Goal: Task Accomplishment & Management: Complete application form

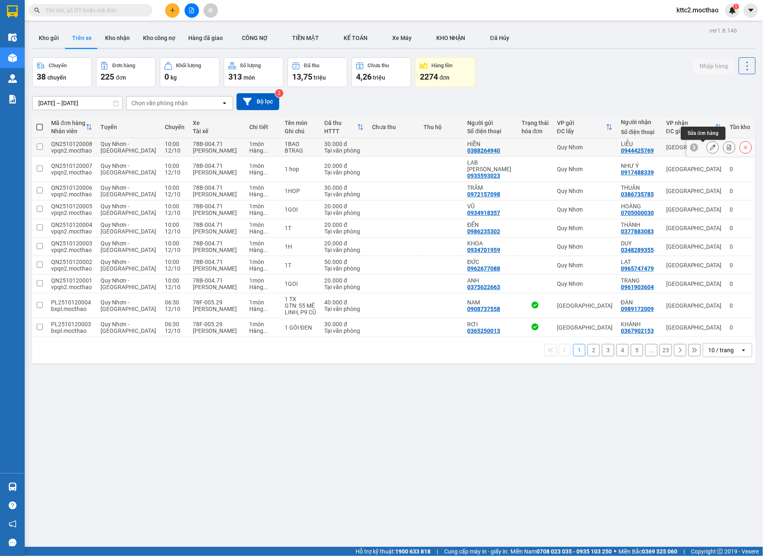
drag, startPoint x: 702, startPoint y: 146, endPoint x: 662, endPoint y: 186, distance: 56.3
click at [710, 146] on icon at bounding box center [713, 147] width 6 height 6
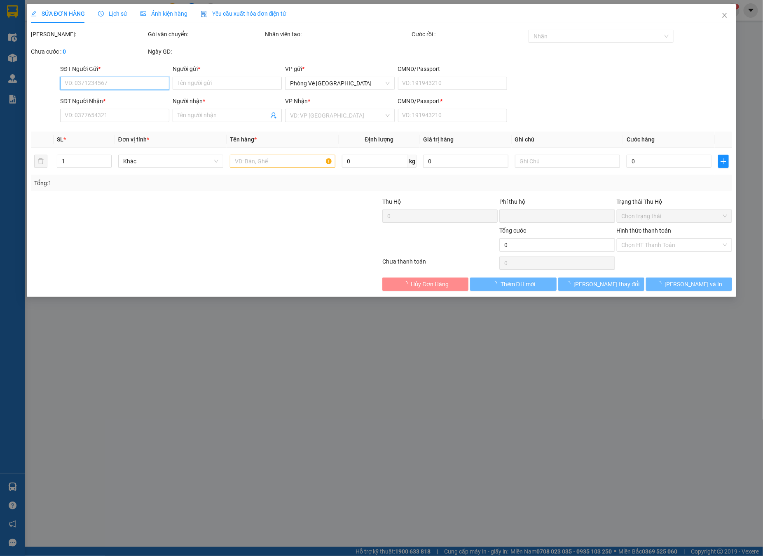
type input "0388264940"
type input "HIỀN"
type input "0944425769"
type input "LIỄU"
type input "a"
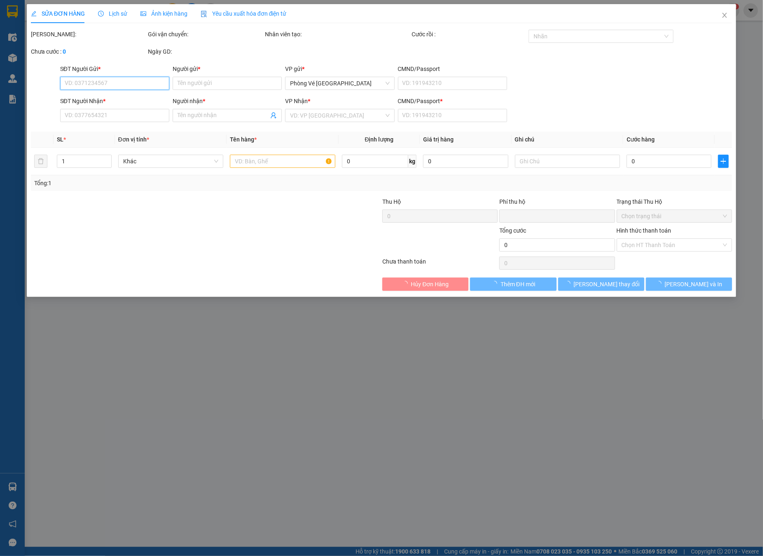
type input "0"
type input "30.000"
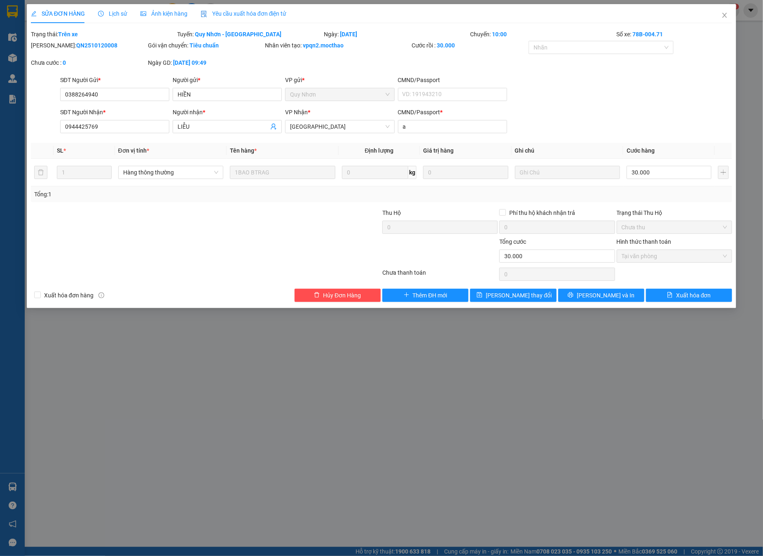
click at [256, 15] on span "Yêu cầu xuất hóa đơn điện tử" at bounding box center [244, 13] width 86 height 7
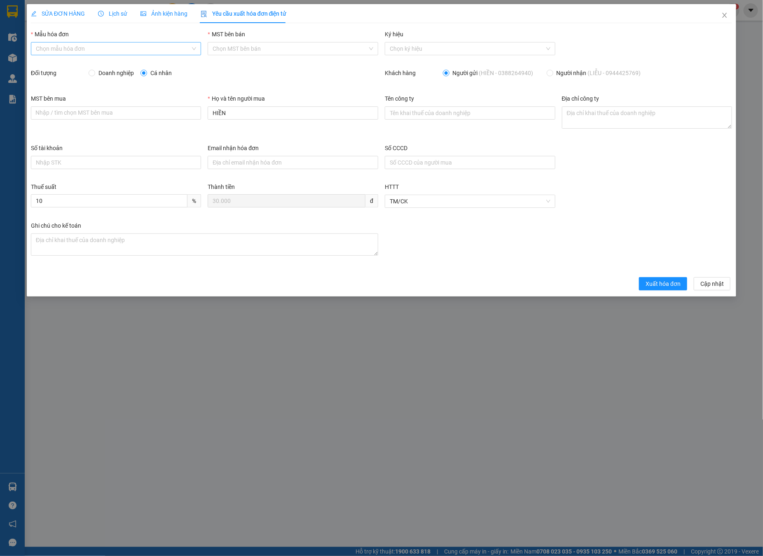
click at [67, 47] on input "Mẫu hóa đơn" at bounding box center [113, 48] width 155 height 12
click at [60, 64] on div "HĐH" at bounding box center [116, 65] width 161 height 9
type input "8"
drag, startPoint x: 249, startPoint y: 115, endPoint x: 141, endPoint y: 124, distance: 108.0
click at [141, 124] on div "MST bên mua Nhập / tìm chọn MST bên mua Họ và tên người mua HIỀN Tên công ty Đị…" at bounding box center [382, 118] width 708 height 49
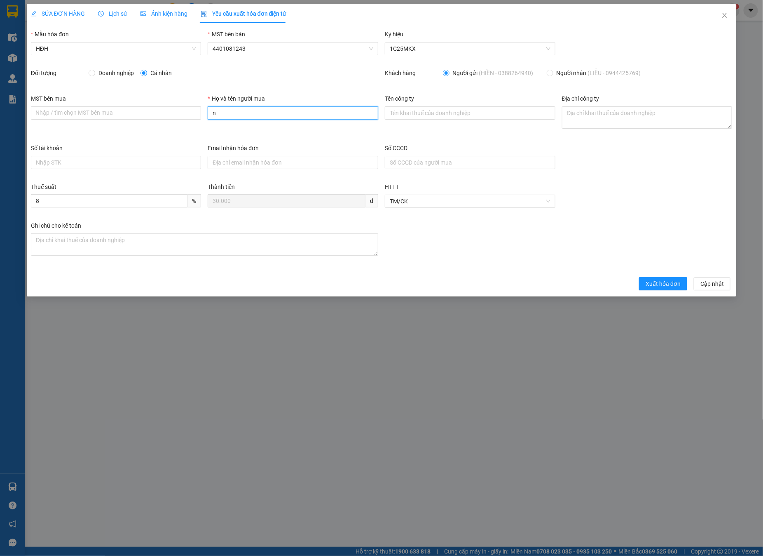
type input "Người mua không lấy hóa đơn"
click at [667, 285] on span "Xuất hóa đơn" at bounding box center [663, 283] width 35 height 9
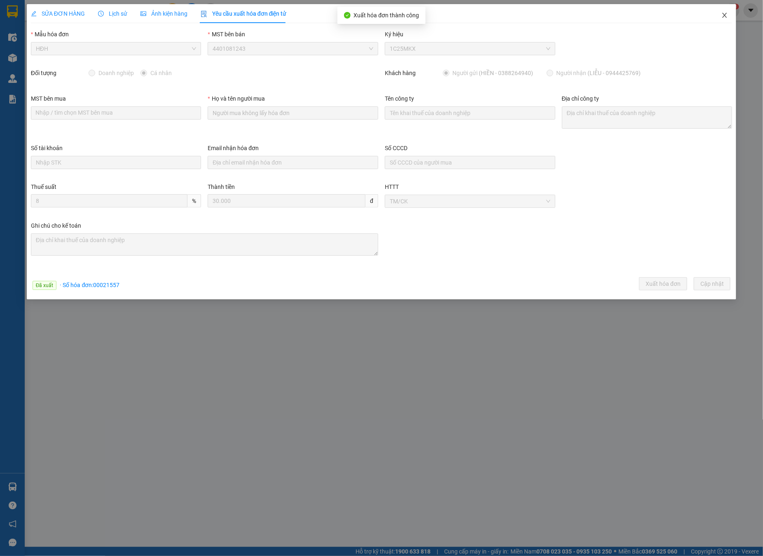
click at [728, 14] on icon "close" at bounding box center [725, 15] width 7 height 7
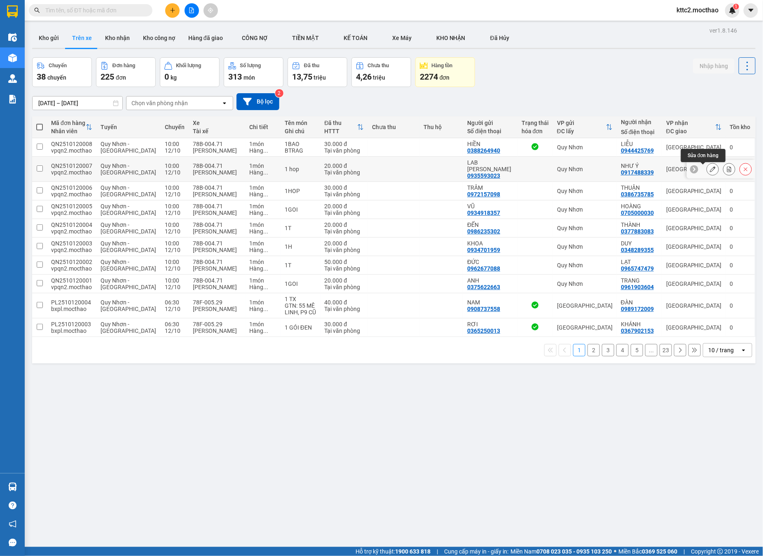
click at [710, 170] on icon at bounding box center [713, 169] width 6 height 6
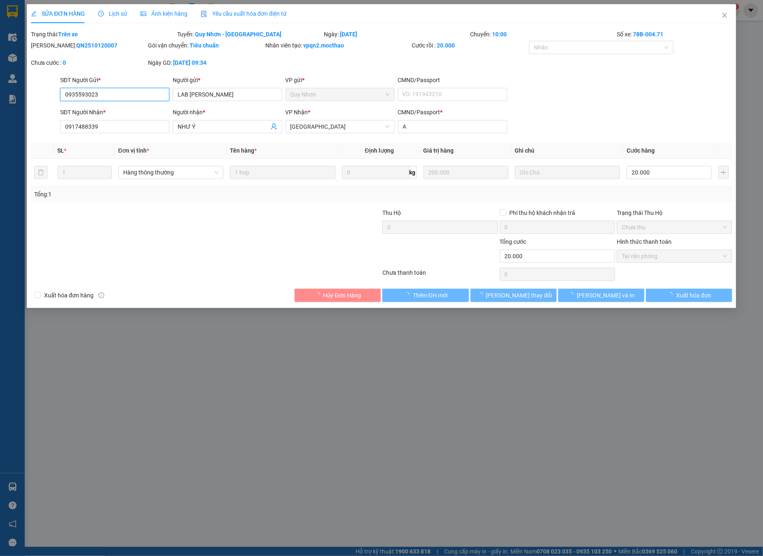
type input "0935593023"
type input "LAB [PERSON_NAME]"
type input "0917488339"
type input "NHƯ Ý"
type input "A"
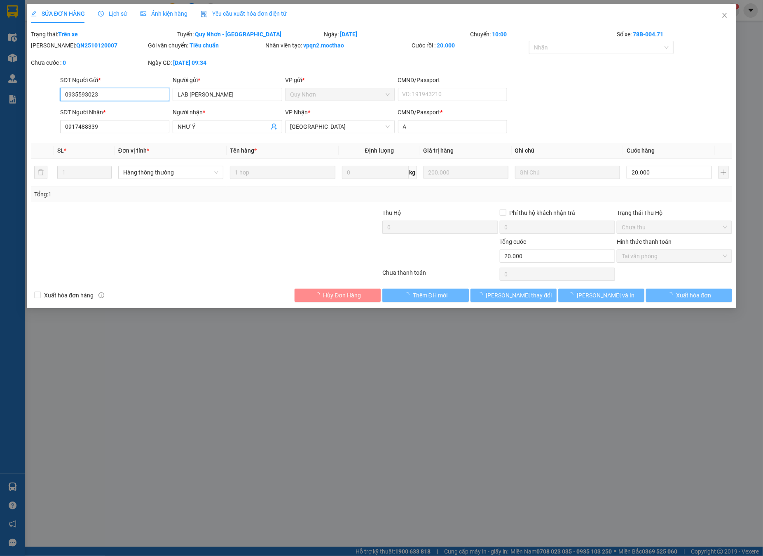
type input "0"
type input "20.000"
click at [242, 17] on div "Yêu cầu xuất hóa đơn điện tử" at bounding box center [244, 13] width 86 height 9
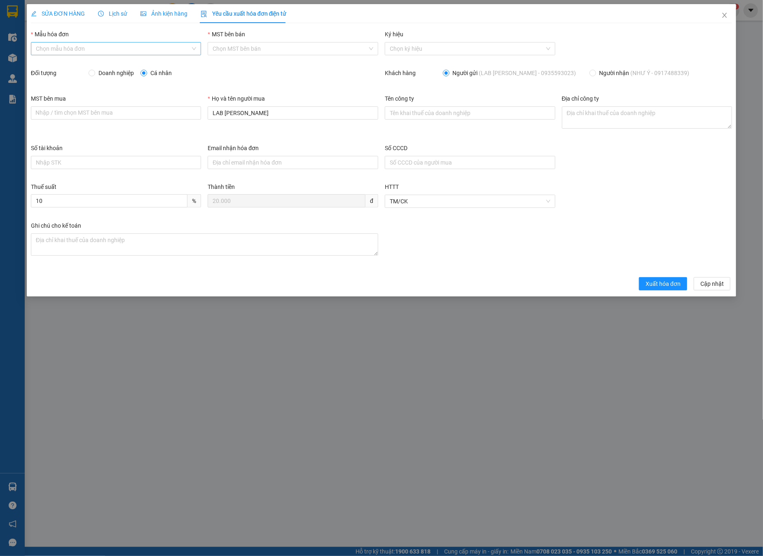
click at [78, 47] on input "Mẫu hóa đơn" at bounding box center [113, 48] width 155 height 12
click at [66, 66] on div "HĐH" at bounding box center [116, 65] width 161 height 9
type input "8"
drag, startPoint x: 174, startPoint y: 121, endPoint x: 162, endPoint y: 122, distance: 12.0
click at [169, 121] on div "MST bên mua Nhập / tìm chọn MST bên mua Họ và tên người mua LAB HOÀNG BẢO Tên c…" at bounding box center [382, 118] width 708 height 49
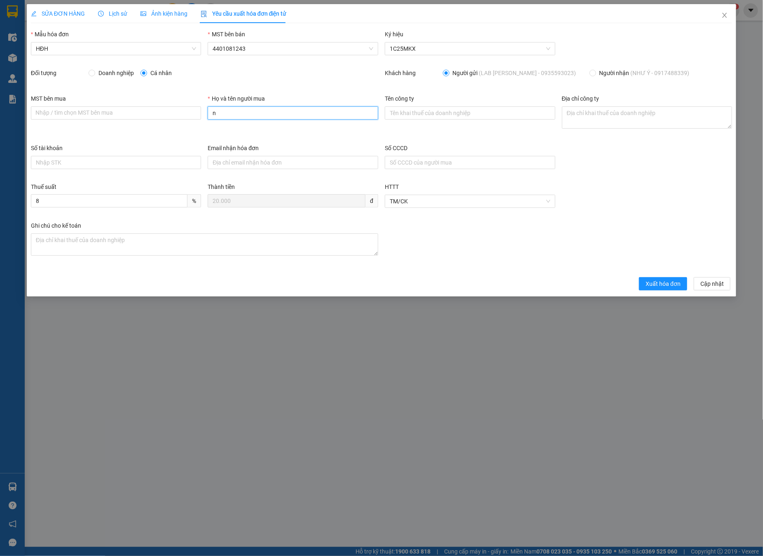
type input "Người mua không lấy hóa đơn"
click at [668, 285] on span "Xuất hóa đơn" at bounding box center [663, 283] width 35 height 9
click at [725, 15] on icon "close" at bounding box center [725, 15] width 7 height 7
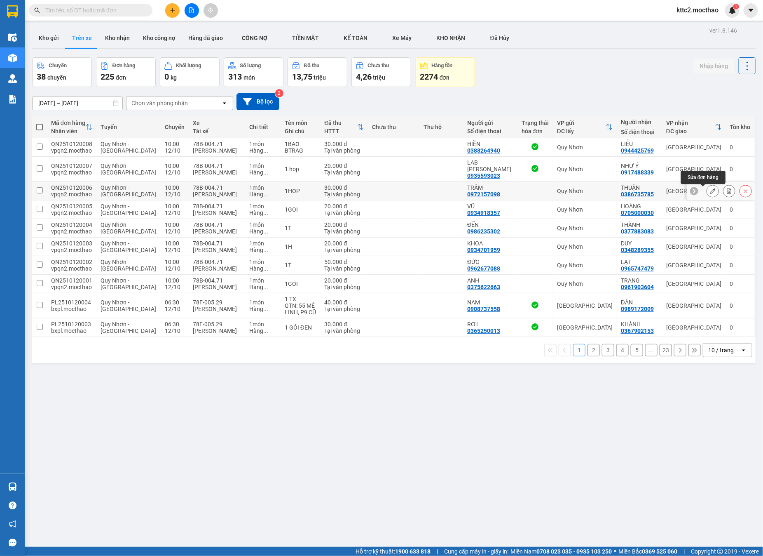
click at [710, 193] on icon at bounding box center [713, 191] width 6 height 6
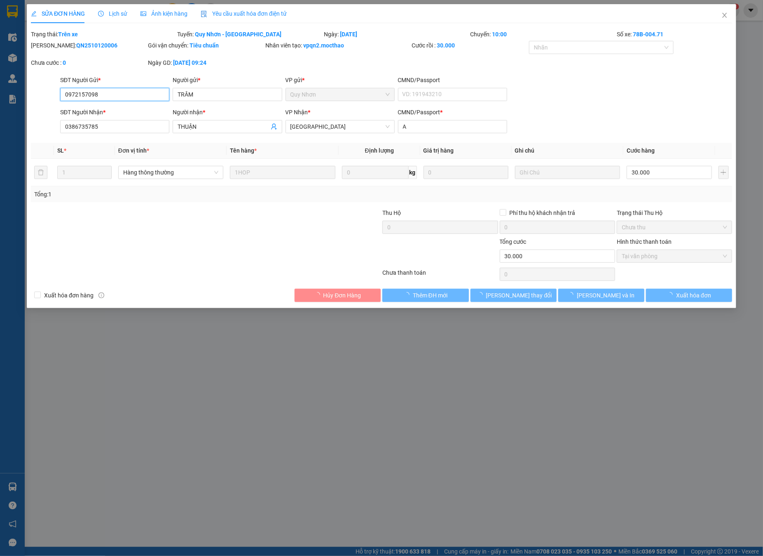
type input "0972157098"
type input "TRÂM"
type input "0386735785"
type input "THUẬN"
type input "A"
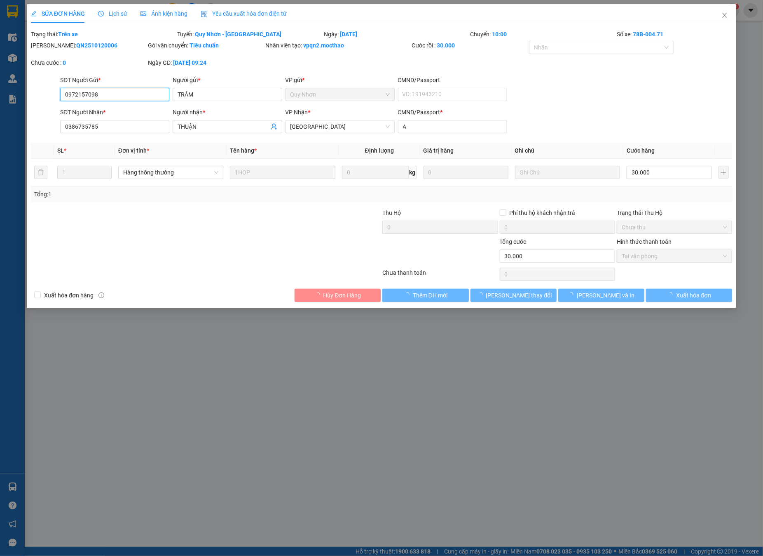
type input "0"
type input "30.000"
click at [235, 10] on span "Yêu cầu xuất hóa đơn điện tử" at bounding box center [244, 13] width 86 height 7
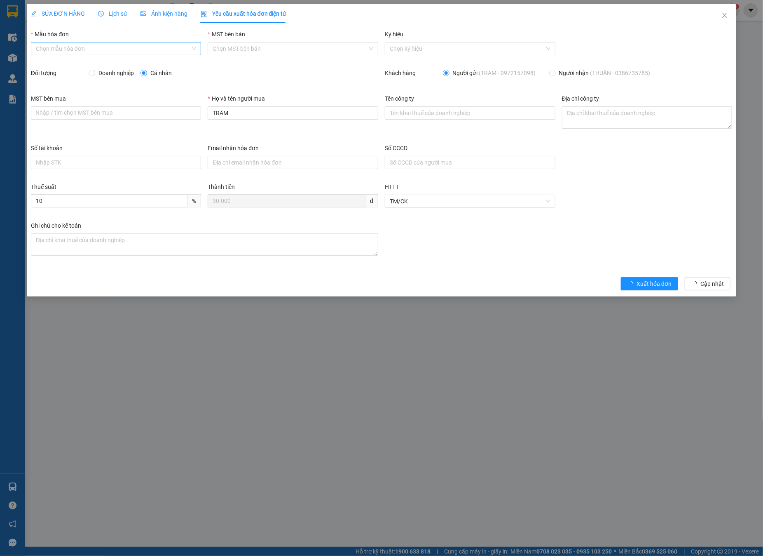
click at [110, 45] on input "Mẫu hóa đơn" at bounding box center [113, 48] width 155 height 12
click at [85, 66] on div "HĐH" at bounding box center [116, 65] width 161 height 9
type input "8"
drag, startPoint x: 289, startPoint y: 113, endPoint x: 136, endPoint y: 110, distance: 152.1
click at [136, 110] on div "MST bên mua Nhập / tìm chọn MST bên mua Họ và tên người mua TRÂM Tên công ty Đị…" at bounding box center [382, 118] width 708 height 49
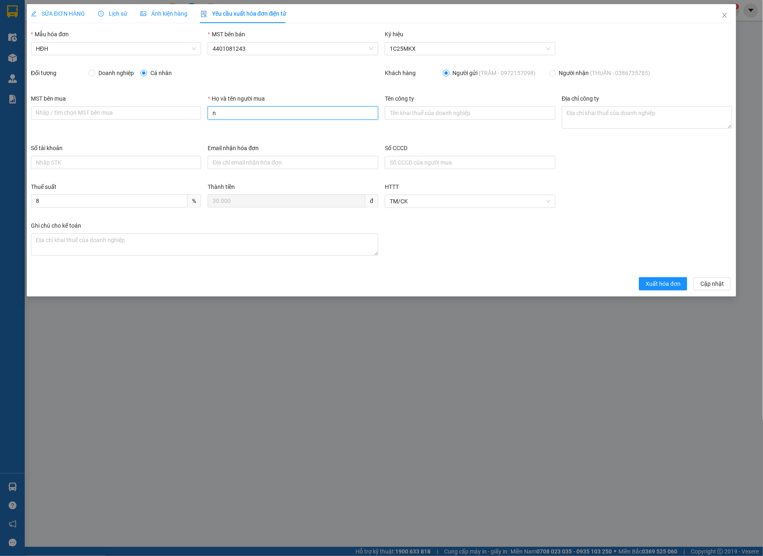
type input "Người mua không lấy hóa đơn"
click at [646, 284] on button "Xuất hóa đơn" at bounding box center [663, 283] width 48 height 13
click at [726, 16] on icon "close" at bounding box center [725, 15] width 7 height 7
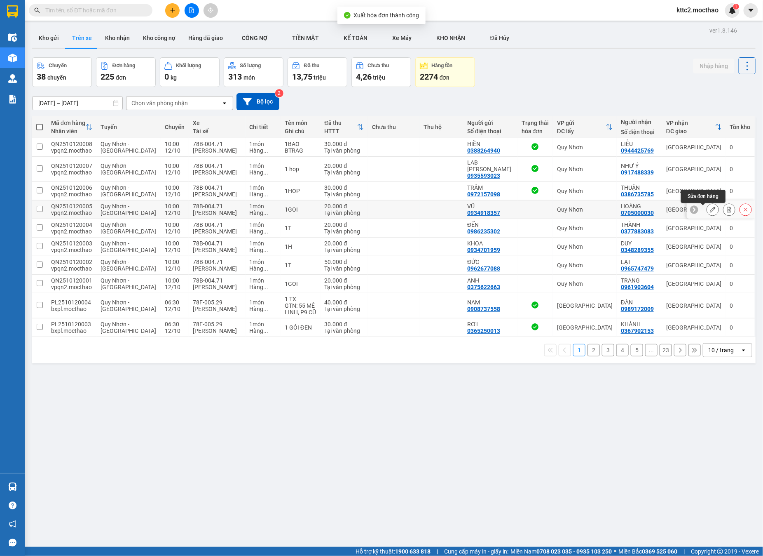
click at [710, 211] on icon at bounding box center [713, 210] width 6 height 6
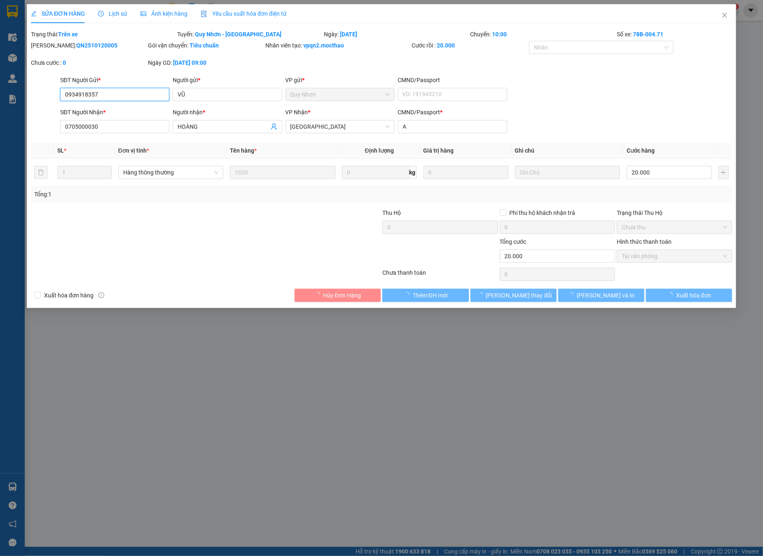
type input "0934918357"
type input "VŨ"
type input "0705000030"
type input "HOÀNG"
type input "A"
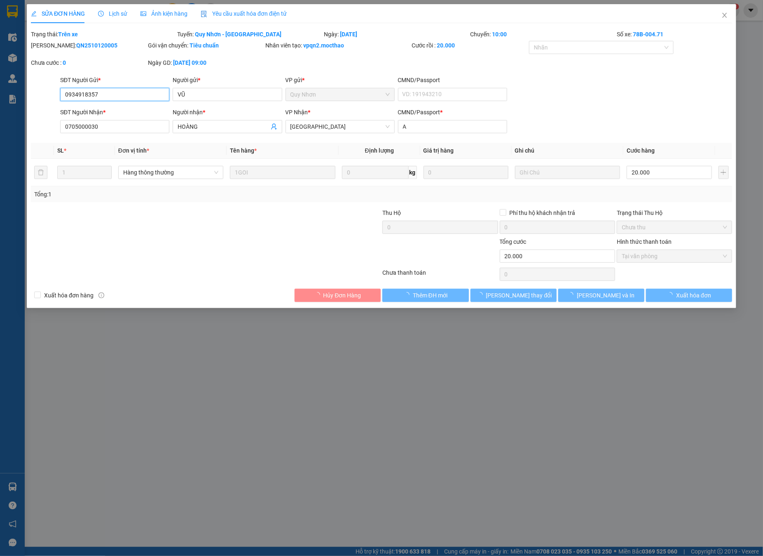
type input "0"
type input "20.000"
click at [232, 14] on span "Yêu cầu xuất hóa đơn điện tử" at bounding box center [244, 13] width 86 height 7
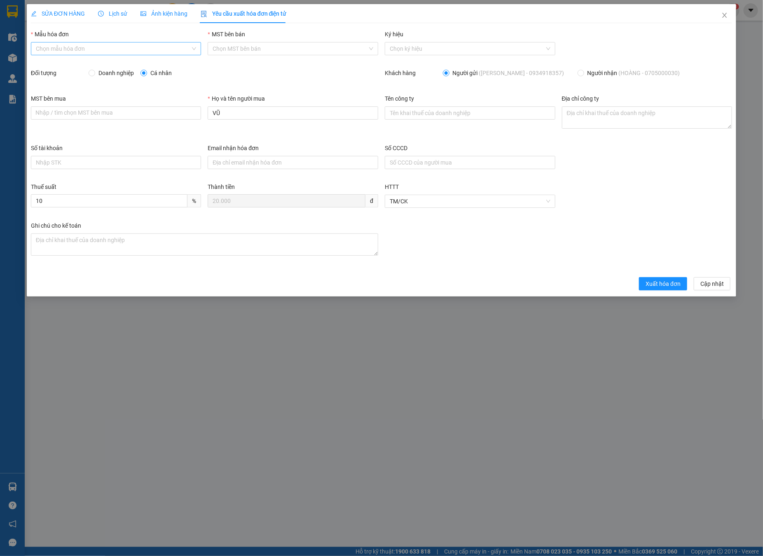
click at [96, 48] on input "Mẫu hóa đơn" at bounding box center [113, 48] width 155 height 12
click at [54, 66] on div "HĐH" at bounding box center [116, 65] width 161 height 9
type input "8"
click at [254, 111] on input "VŨ" at bounding box center [293, 112] width 171 height 13
drag, startPoint x: 270, startPoint y: 114, endPoint x: 145, endPoint y: 111, distance: 124.9
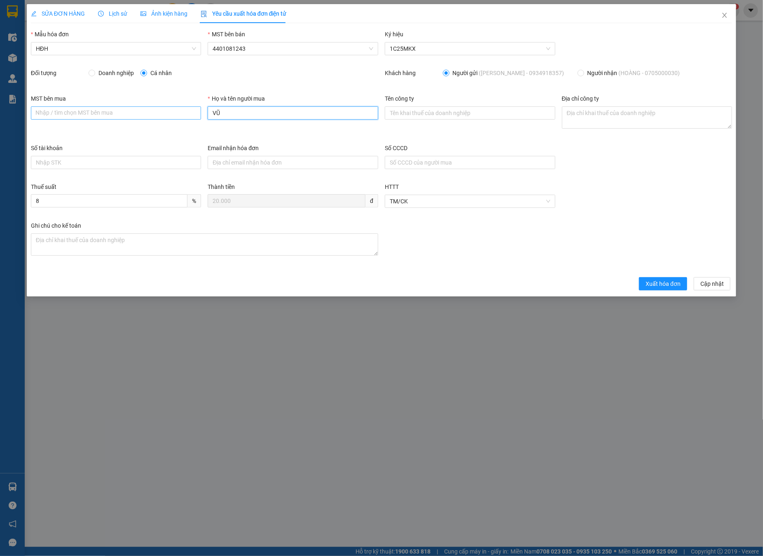
click at [146, 111] on div "MST bên mua Nhập / tìm chọn MST bên mua Họ và tên người mua VŨ Tên công ty Địa …" at bounding box center [382, 118] width 708 height 49
type input "Người mua không lấy hóa đơn"
click at [663, 279] on button "Xuất hóa đơn" at bounding box center [663, 283] width 48 height 13
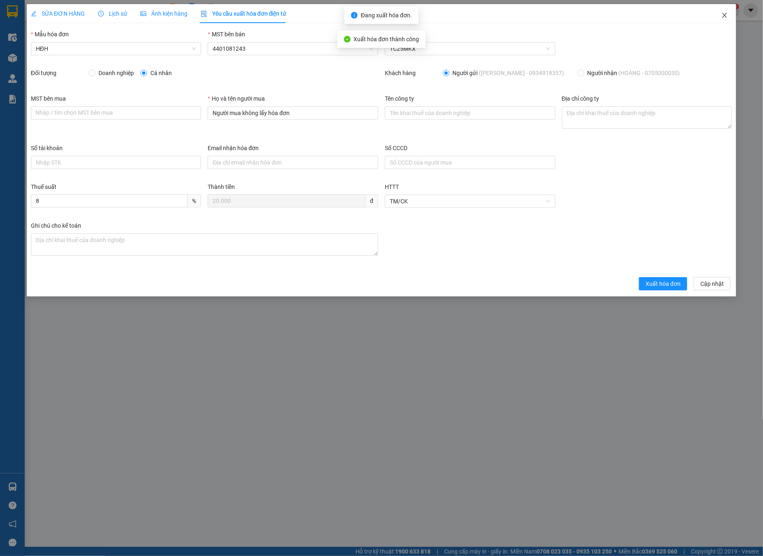
click at [726, 13] on icon "close" at bounding box center [725, 15] width 7 height 7
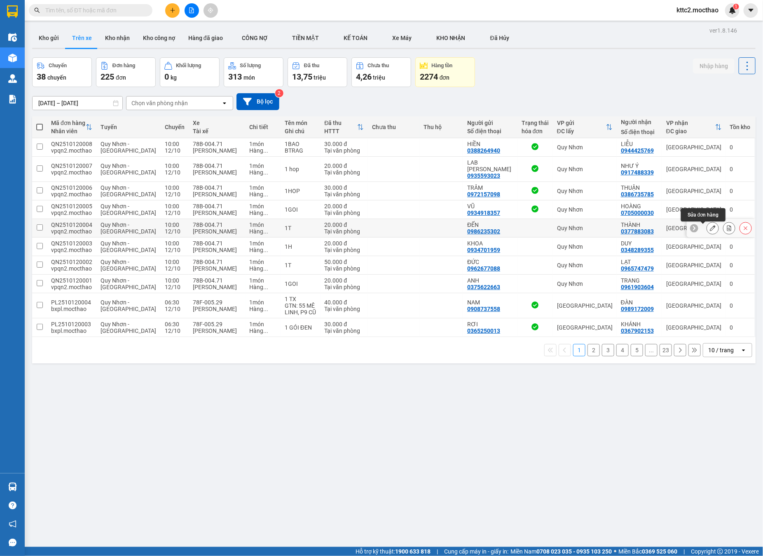
click at [710, 231] on icon at bounding box center [713, 228] width 6 height 6
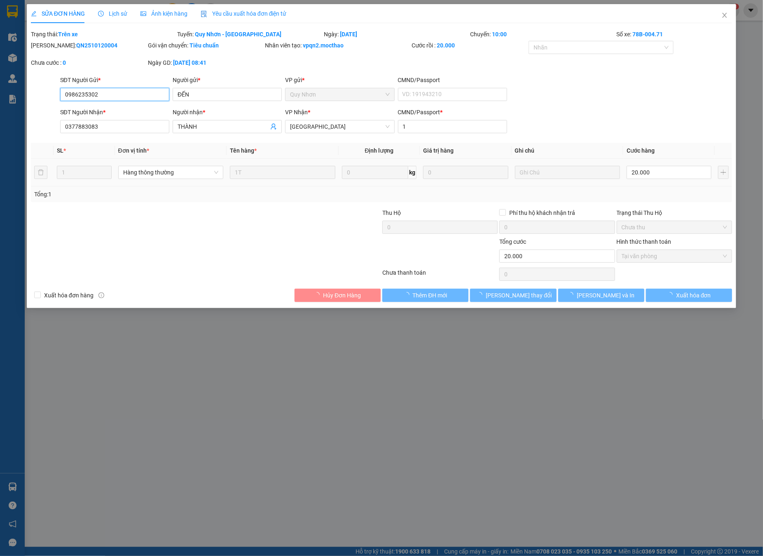
type input "0986235302"
type input "ĐẾN"
type input "0377883083"
type input "THÀNH"
type input "1"
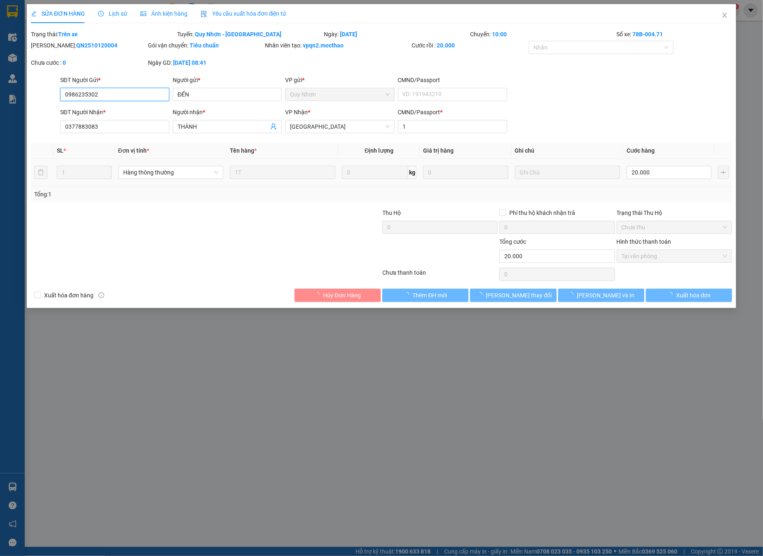
type input "0"
type input "20.000"
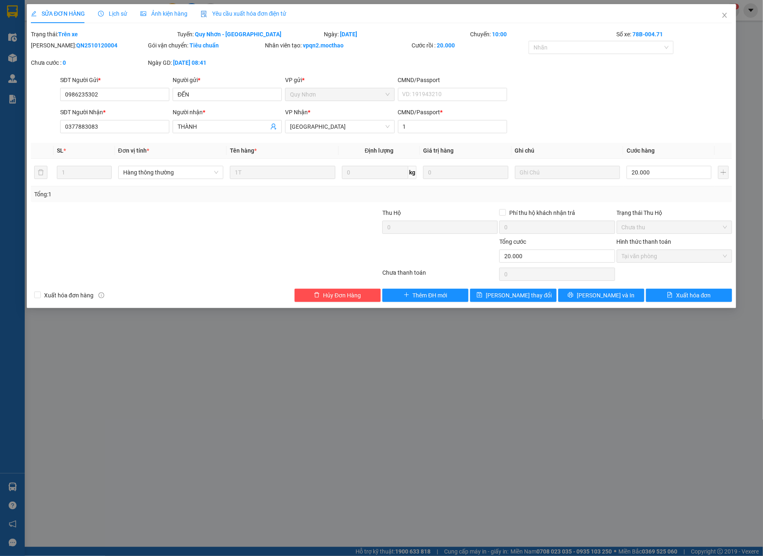
click at [234, 10] on span "Yêu cầu xuất hóa đơn điện tử" at bounding box center [244, 13] width 86 height 7
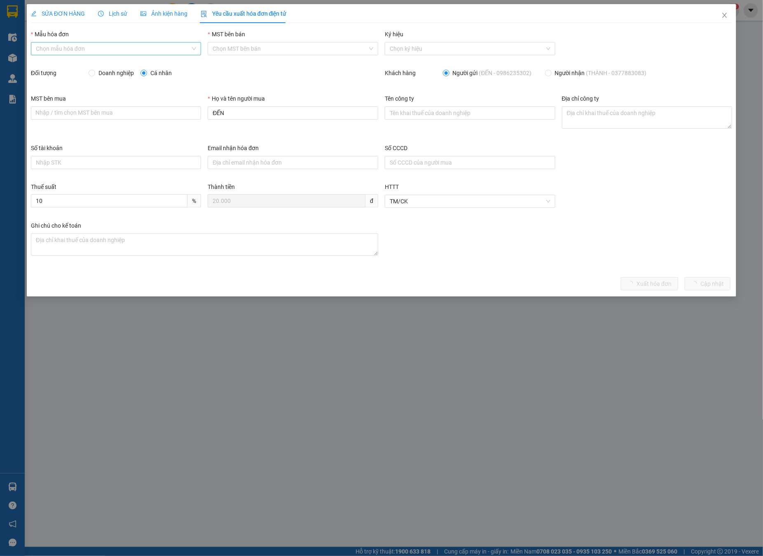
click at [88, 46] on input "Mẫu hóa đơn" at bounding box center [113, 48] width 155 height 12
click at [66, 64] on div "HĐH" at bounding box center [116, 65] width 161 height 9
type input "8"
click at [170, 120] on div "MST bên mua Nhập / tìm chọn MST bên mua Họ và tên người mua ĐẾN Tên công ty Địa…" at bounding box center [382, 118] width 708 height 49
type input "Người mua không lấy hóa đơn"
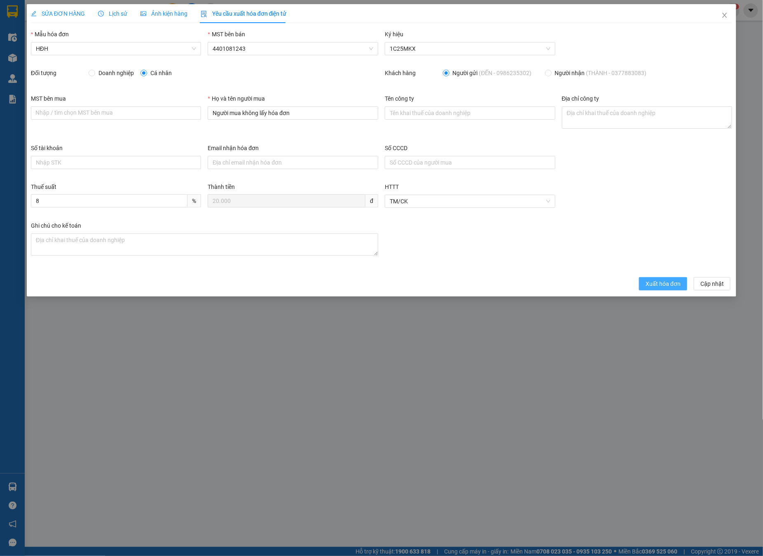
drag, startPoint x: 658, startPoint y: 288, endPoint x: 749, endPoint y: 39, distance: 265.4
click at [657, 288] on span "Xuất hóa đơn" at bounding box center [663, 283] width 35 height 9
click at [726, 15] on icon "close" at bounding box center [725, 15] width 7 height 7
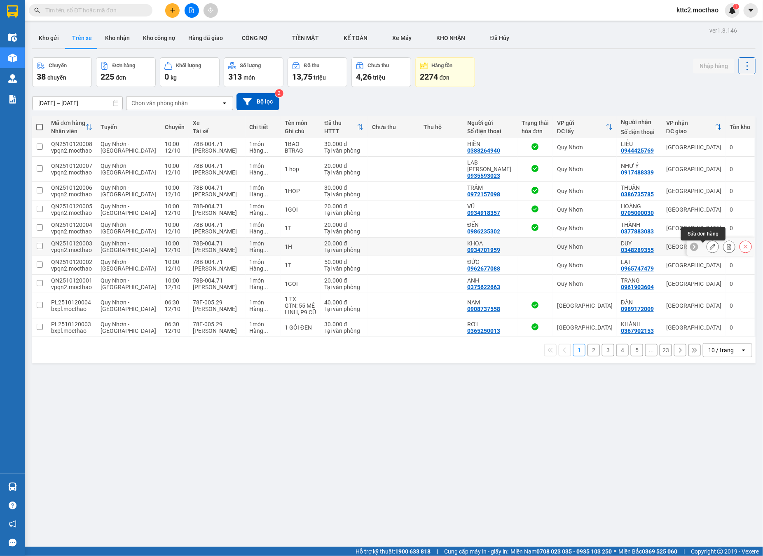
click at [710, 248] on icon at bounding box center [713, 247] width 6 height 6
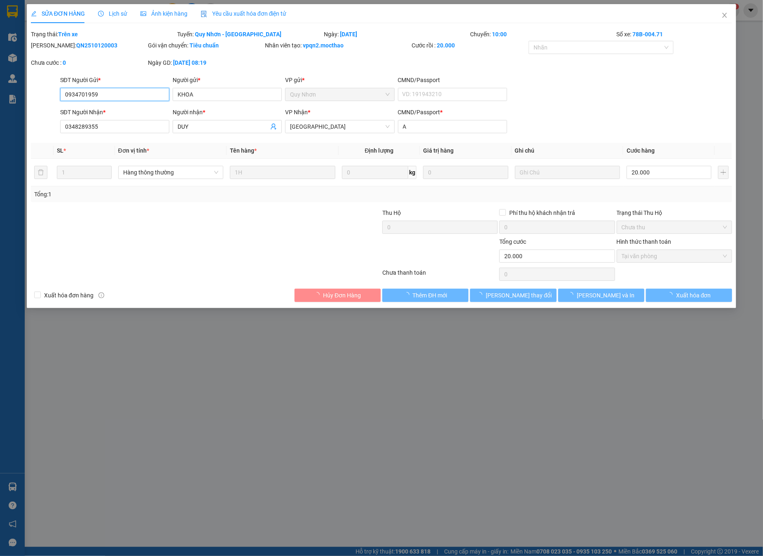
type input "0934701959"
type input "KHOA"
type input "0348289355"
type input "DUY"
type input "A"
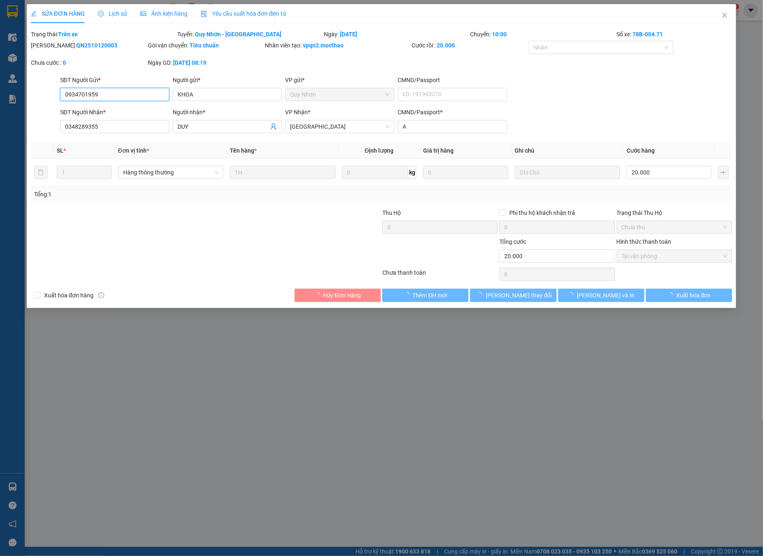
type input "0"
type input "20.000"
click at [225, 14] on span "Yêu cầu xuất hóa đơn điện tử" at bounding box center [244, 13] width 86 height 7
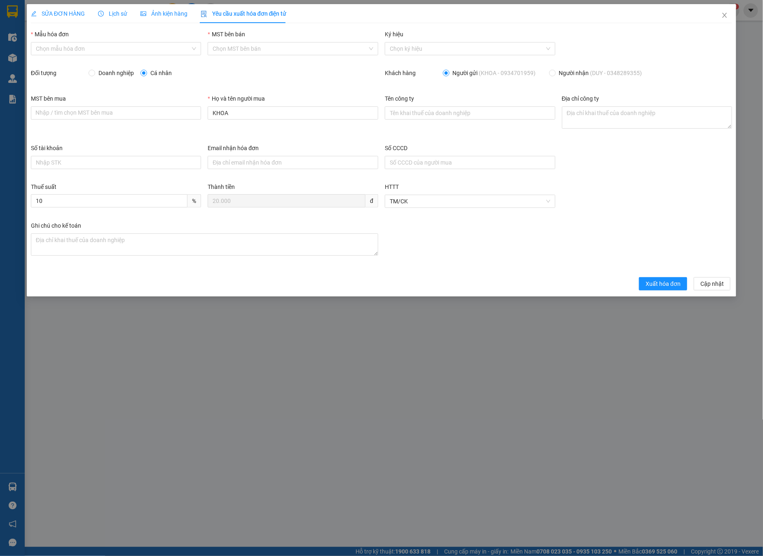
drag, startPoint x: 108, startPoint y: 46, endPoint x: 82, endPoint y: 56, distance: 27.4
click at [107, 46] on input "Mẫu hóa đơn" at bounding box center [113, 48] width 155 height 12
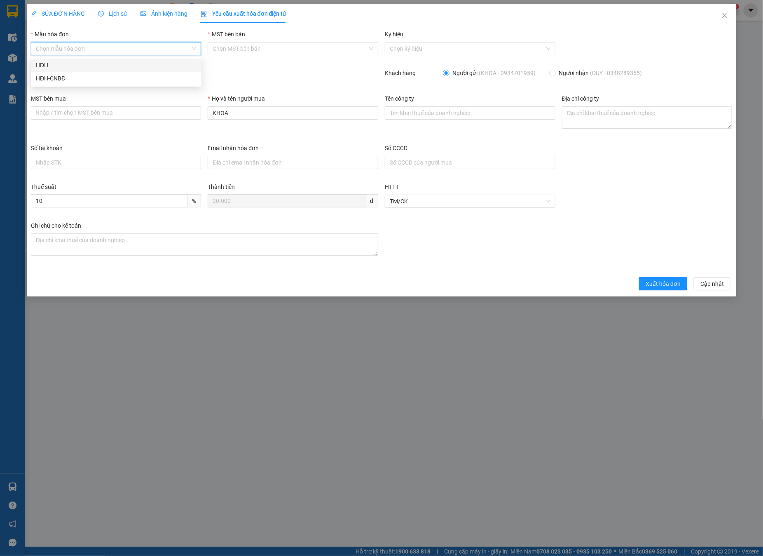
click at [51, 67] on div "HĐH" at bounding box center [116, 65] width 161 height 9
type input "8"
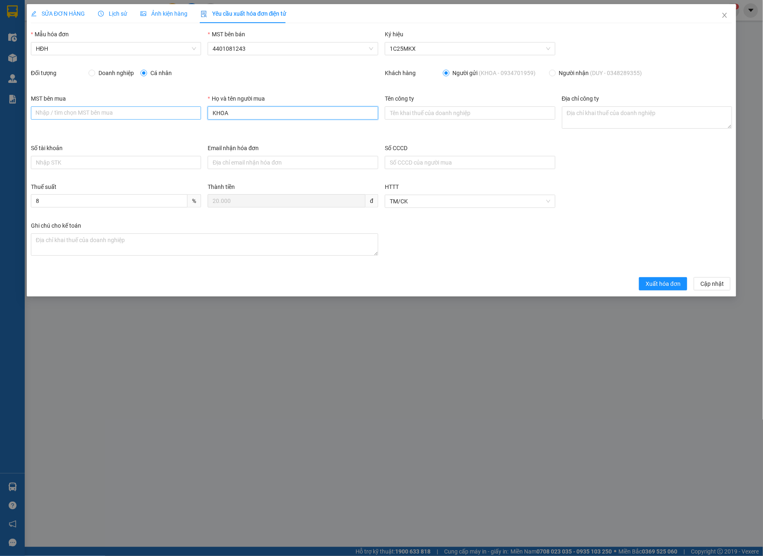
drag, startPoint x: 249, startPoint y: 116, endPoint x: 129, endPoint y: 106, distance: 120.0
click at [129, 106] on div "MST bên mua Nhập / tìm chọn MST bên mua Họ và tên người mua KHOA Tên công ty Đị…" at bounding box center [382, 118] width 708 height 49
type input "Người mua không lấy hóa đơn"
click at [668, 287] on span "Xuất hóa đơn" at bounding box center [663, 283] width 35 height 9
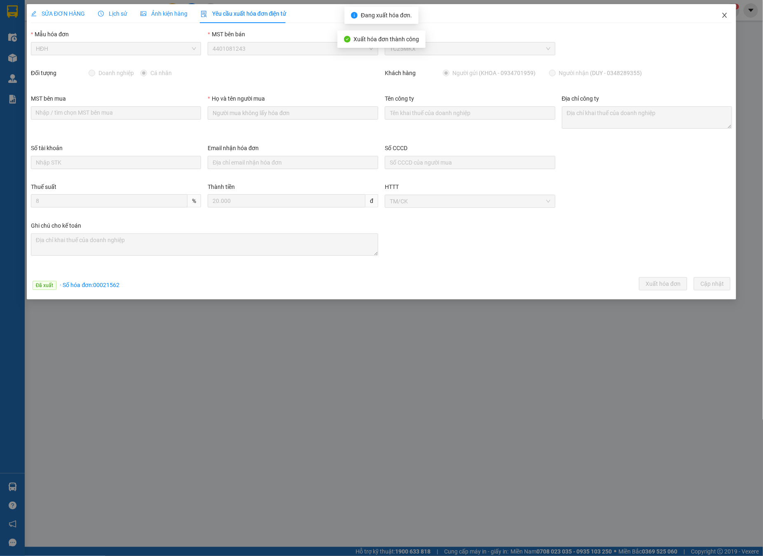
click at [727, 14] on icon "close" at bounding box center [725, 15] width 7 height 7
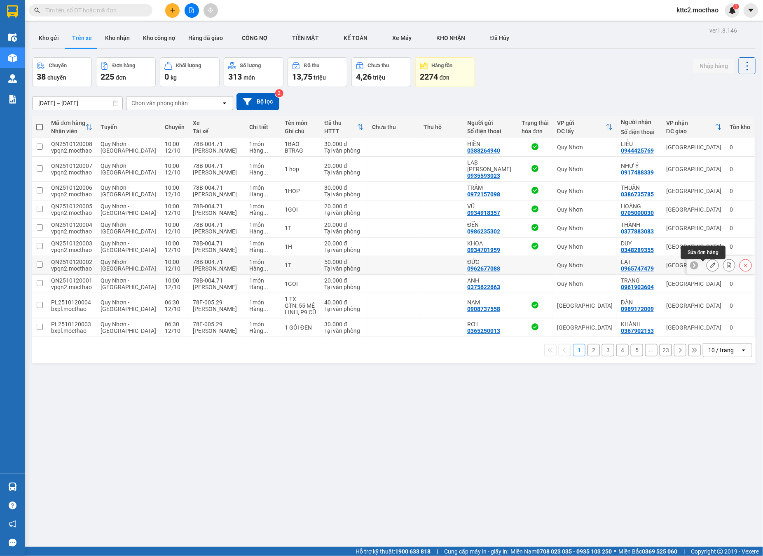
click at [707, 265] on button at bounding box center [713, 265] width 12 height 14
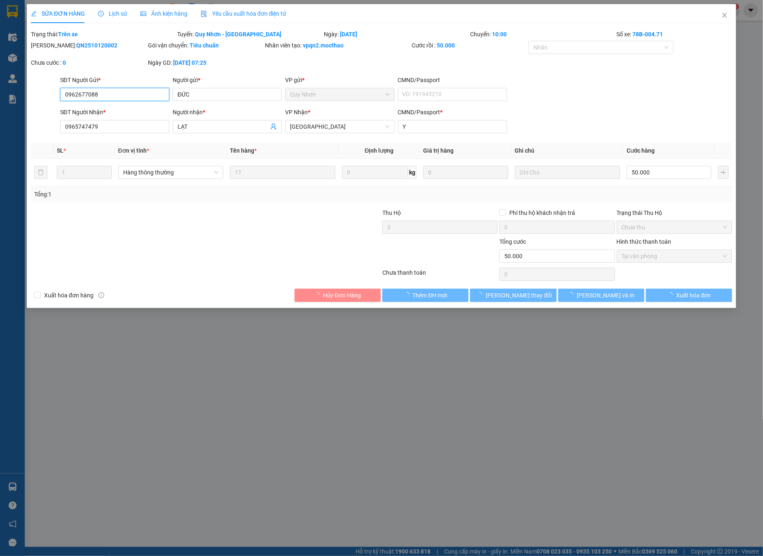
type input "0962677088"
type input "ĐỨC"
type input "0965747479"
type input "LẠT"
type input "Y"
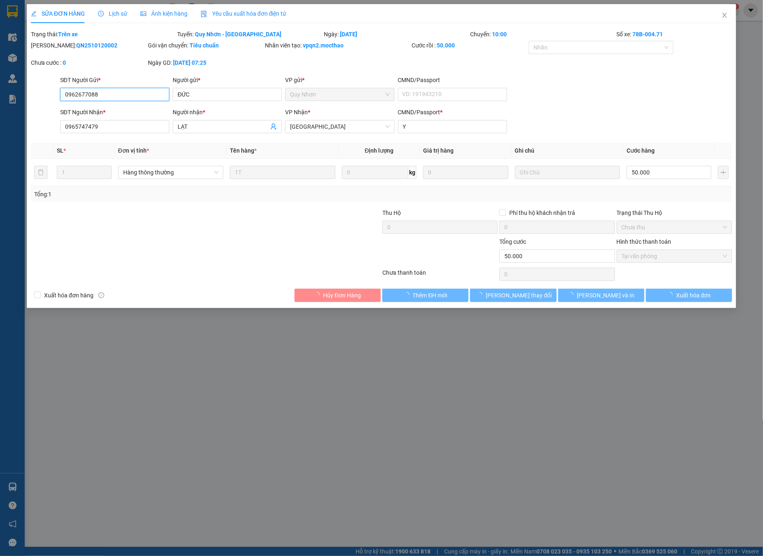
type input "0"
type input "50.000"
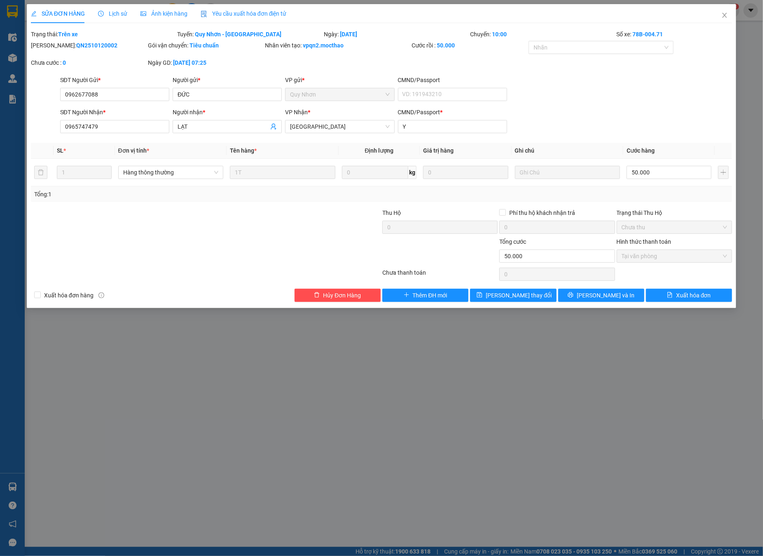
click at [254, 12] on span "Yêu cầu xuất hóa đơn điện tử" at bounding box center [244, 13] width 86 height 7
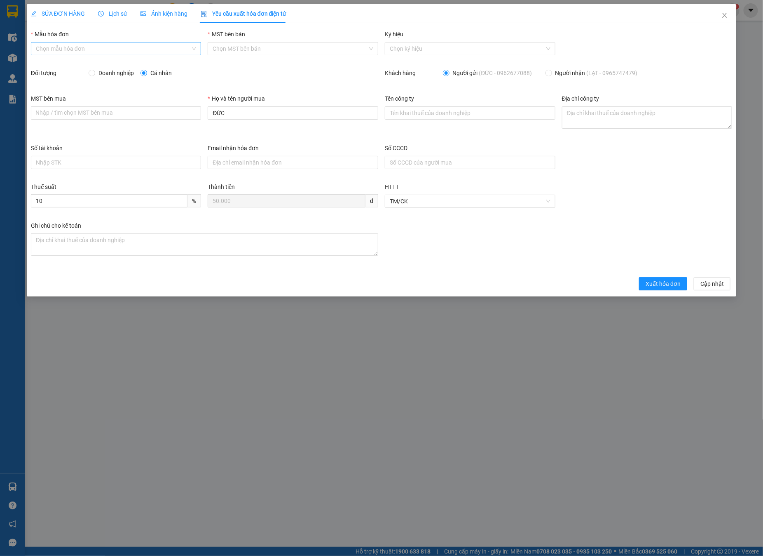
click at [77, 51] on input "Mẫu hóa đơn" at bounding box center [113, 48] width 155 height 12
click at [59, 65] on div "HĐH" at bounding box center [116, 65] width 161 height 9
type input "8"
drag, startPoint x: 244, startPoint y: 114, endPoint x: 171, endPoint y: 112, distance: 73.0
click at [171, 112] on div "MST bên mua Nhập / tìm chọn MST bên mua Họ và tên người mua ĐỨC Tên công ty Địa…" at bounding box center [382, 118] width 708 height 49
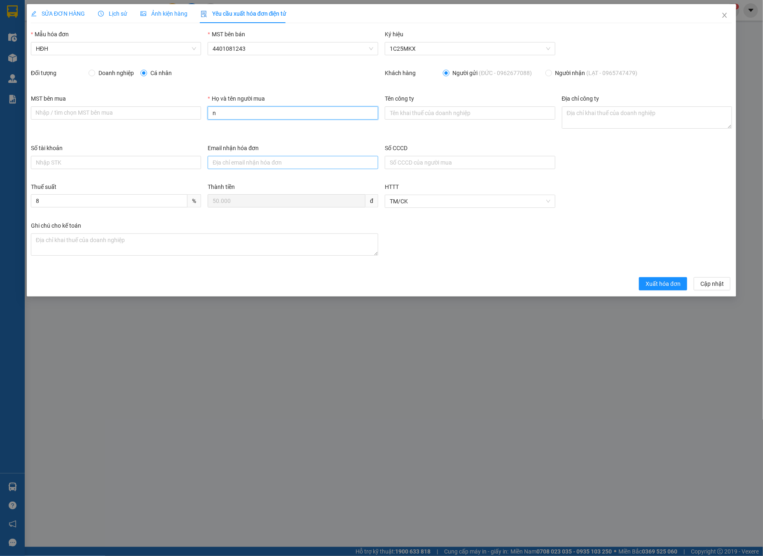
type input "Người mua không lấy hóa đơn"
click at [660, 288] on span "Xuất hóa đơn" at bounding box center [663, 283] width 35 height 9
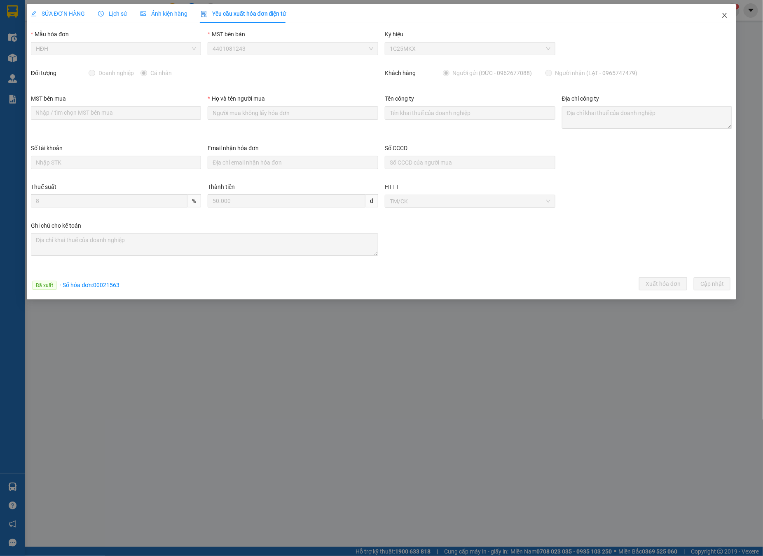
click at [723, 14] on icon "close" at bounding box center [725, 15] width 7 height 7
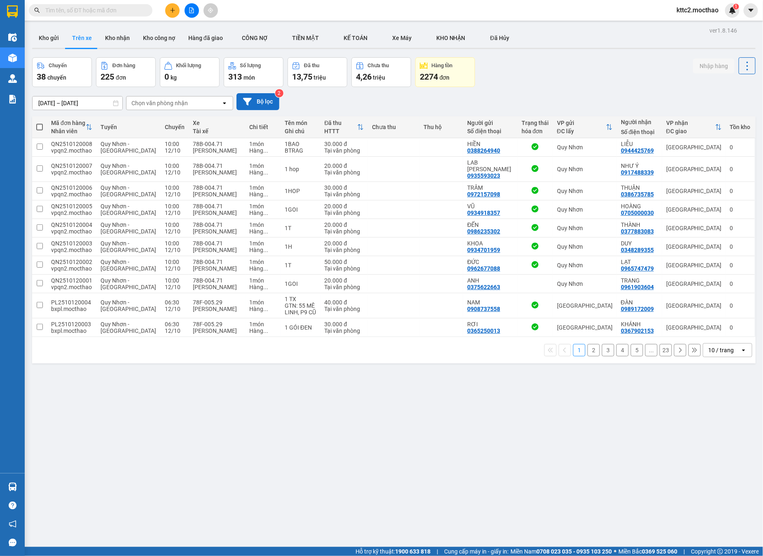
click at [265, 101] on button "Bộ lọc" at bounding box center [258, 101] width 43 height 17
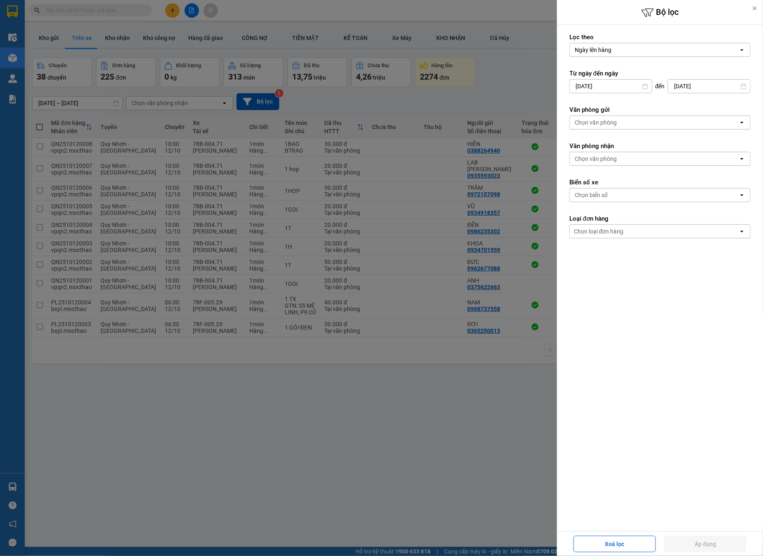
click at [461, 455] on div at bounding box center [381, 278] width 763 height 556
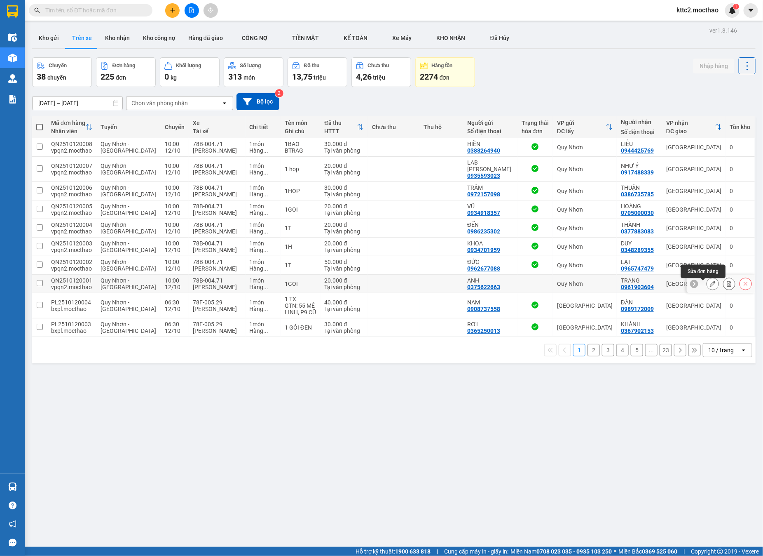
click at [710, 286] on icon at bounding box center [713, 284] width 6 height 6
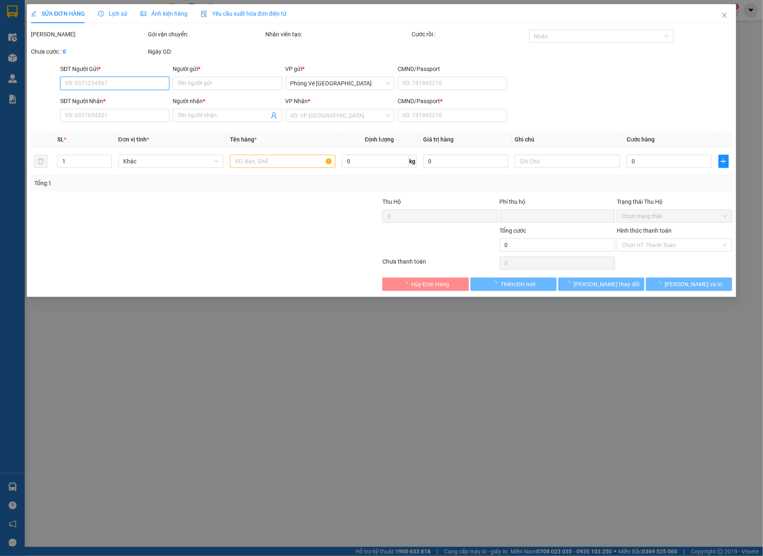
type input "0375622663"
type input "ANH"
type input "0961903604"
type input "TRANG"
type input "T"
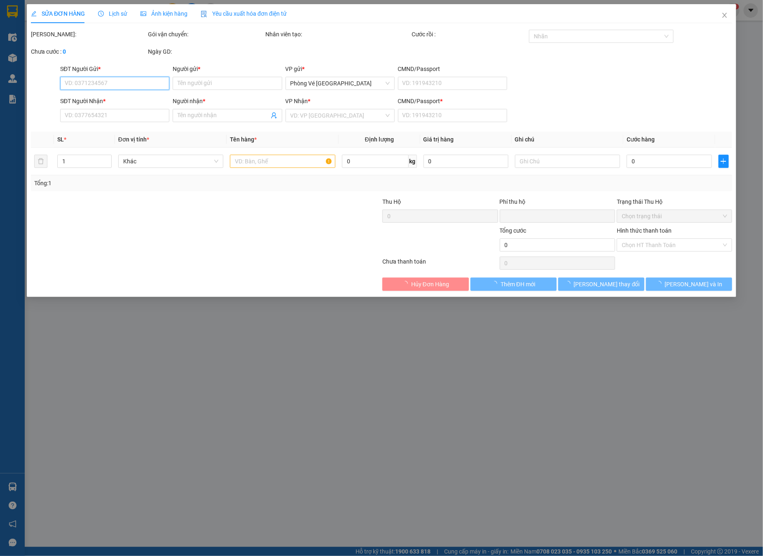
type input "0"
type input "20.000"
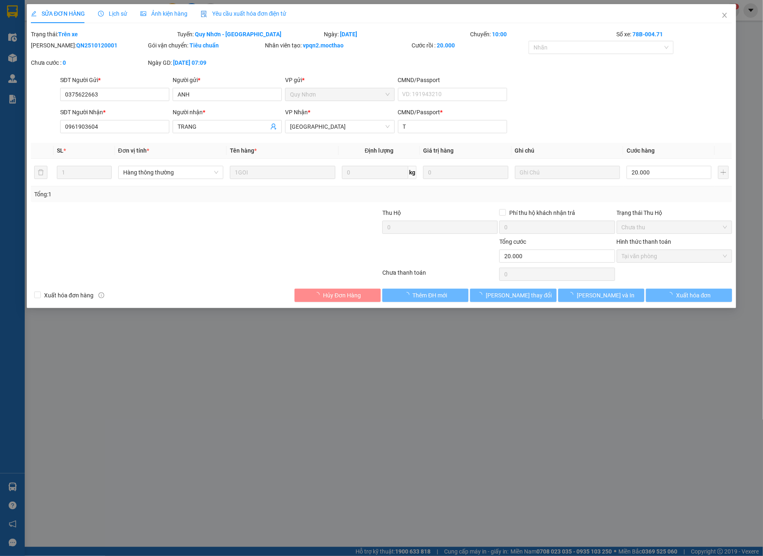
click at [265, 14] on span "Yêu cầu xuất hóa đơn điện tử" at bounding box center [244, 13] width 86 height 7
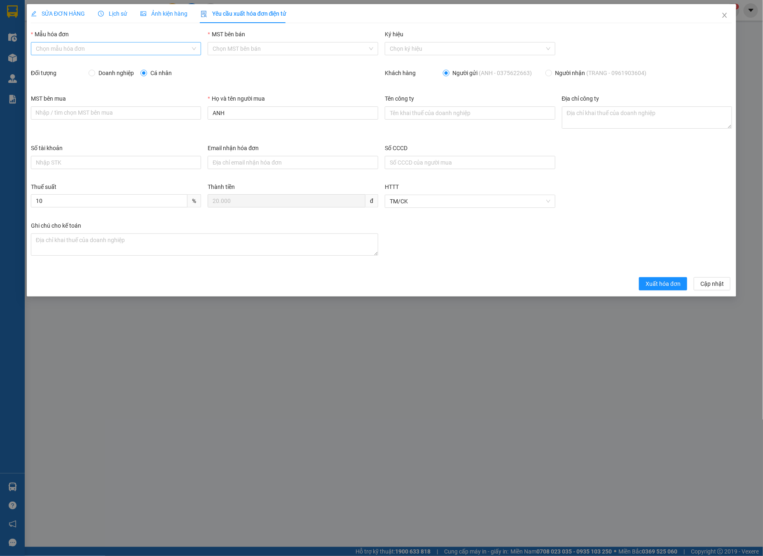
click at [82, 47] on input "Mẫu hóa đơn" at bounding box center [113, 48] width 155 height 12
click at [65, 66] on div "HĐH" at bounding box center [116, 65] width 161 height 9
type input "8"
click at [285, 106] on input "ANH" at bounding box center [293, 112] width 171 height 13
drag, startPoint x: 285, startPoint y: 110, endPoint x: 174, endPoint y: 107, distance: 110.5
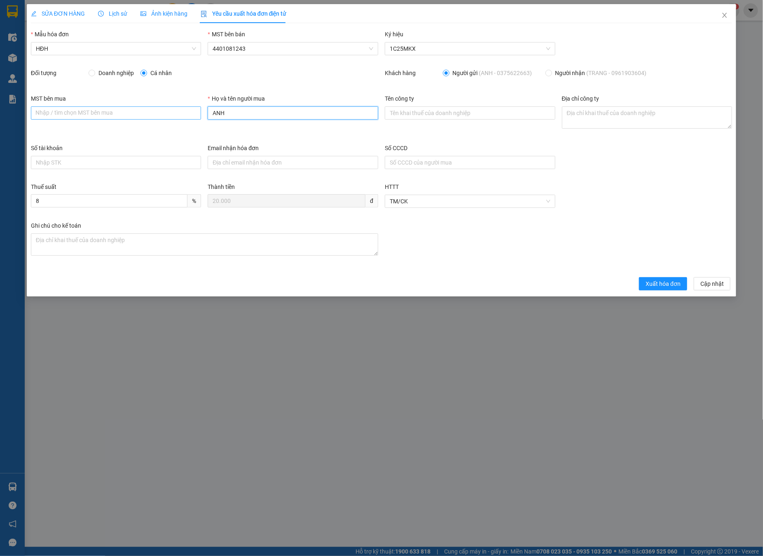
click at [174, 107] on div "MST bên mua Nhập / tìm chọn MST bên mua Họ và tên người mua ANH Tên công ty Địa…" at bounding box center [382, 118] width 708 height 49
type input "Người mua không lấy hóa đơn"
click at [646, 286] on button "Xuất hóa đơn" at bounding box center [663, 283] width 48 height 13
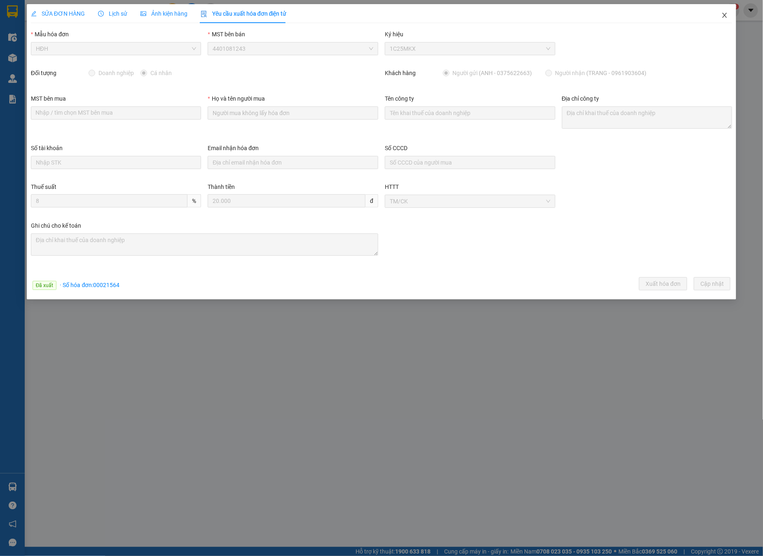
click at [729, 13] on span "Close" at bounding box center [725, 15] width 23 height 23
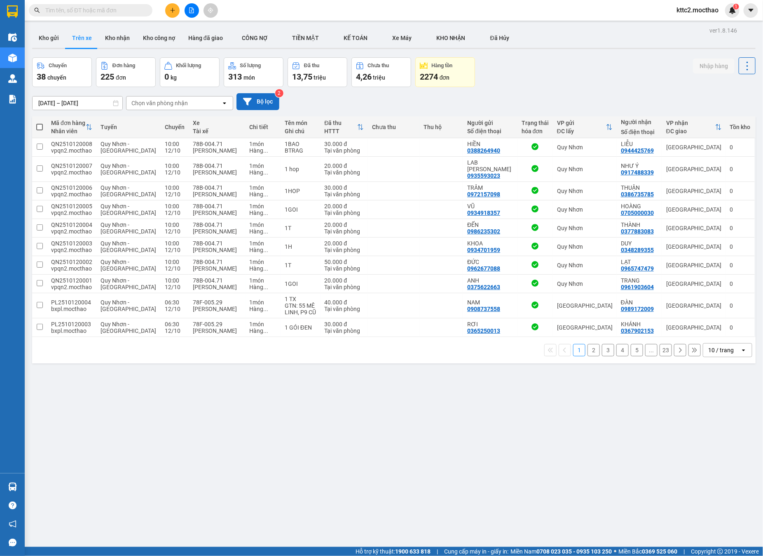
click at [255, 99] on button "Bộ lọc" at bounding box center [258, 101] width 43 height 17
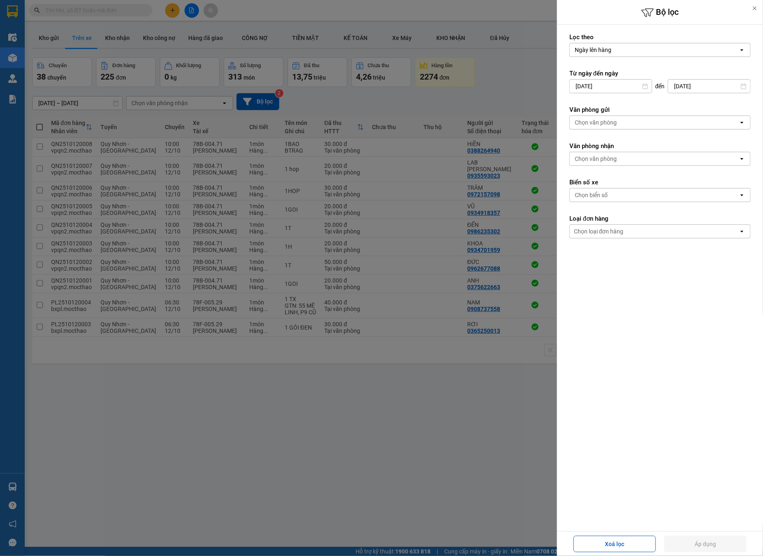
click at [613, 87] on input "[DATE]" at bounding box center [611, 86] width 82 height 13
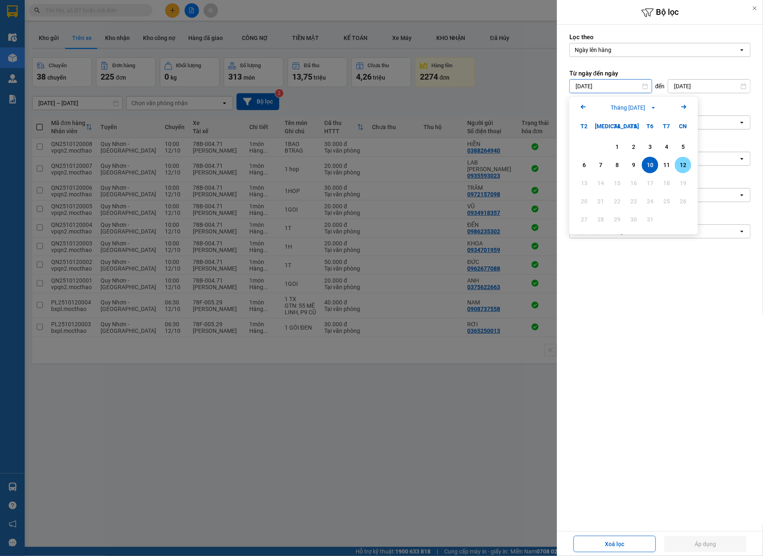
click at [683, 165] on div "12" at bounding box center [684, 165] width 12 height 10
type input "[DATE]"
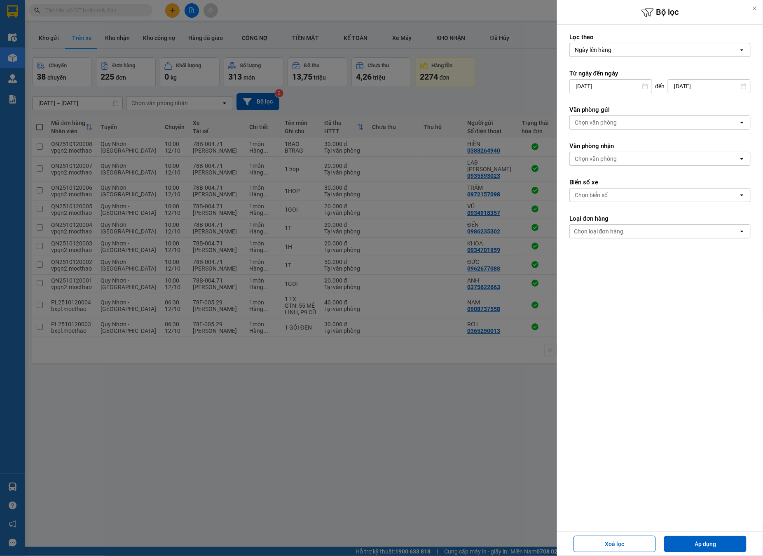
click at [629, 127] on div "Chọn văn phòng" at bounding box center [654, 122] width 169 height 13
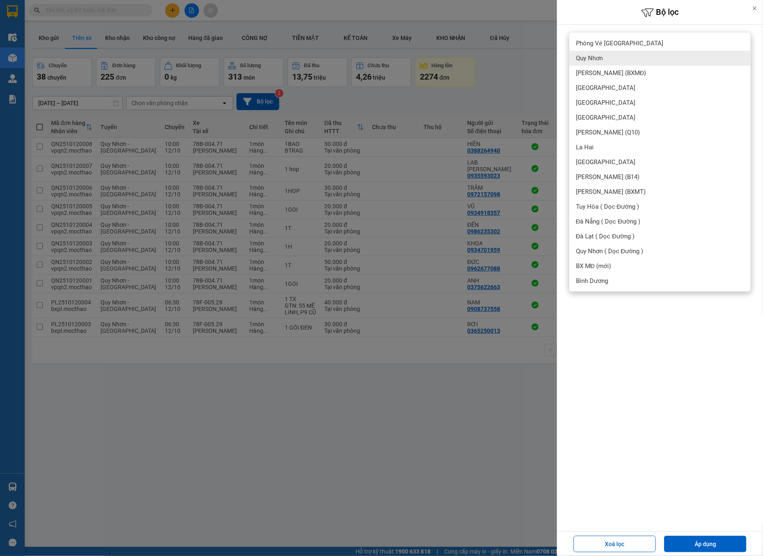
click at [599, 56] on span "Quy Nhơn" at bounding box center [589, 58] width 27 height 8
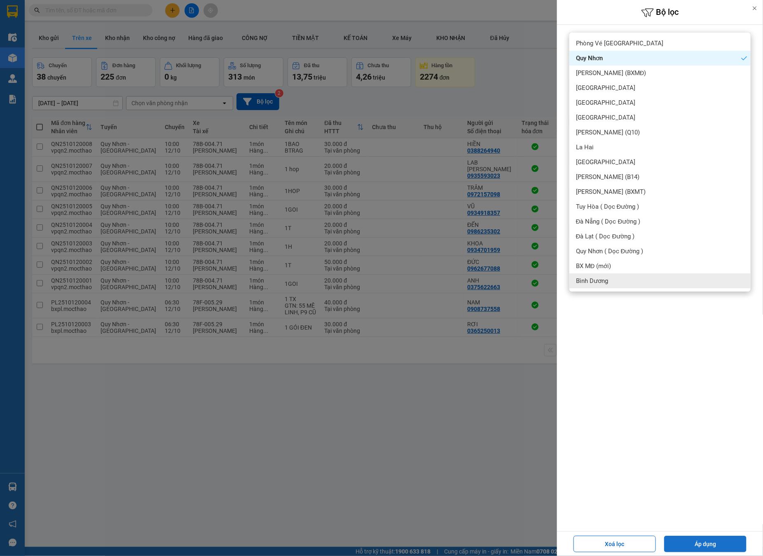
click at [687, 542] on button "Áp dụng" at bounding box center [705, 543] width 82 height 16
type input "[DATE] – [DATE]"
